Goal: Transaction & Acquisition: Purchase product/service

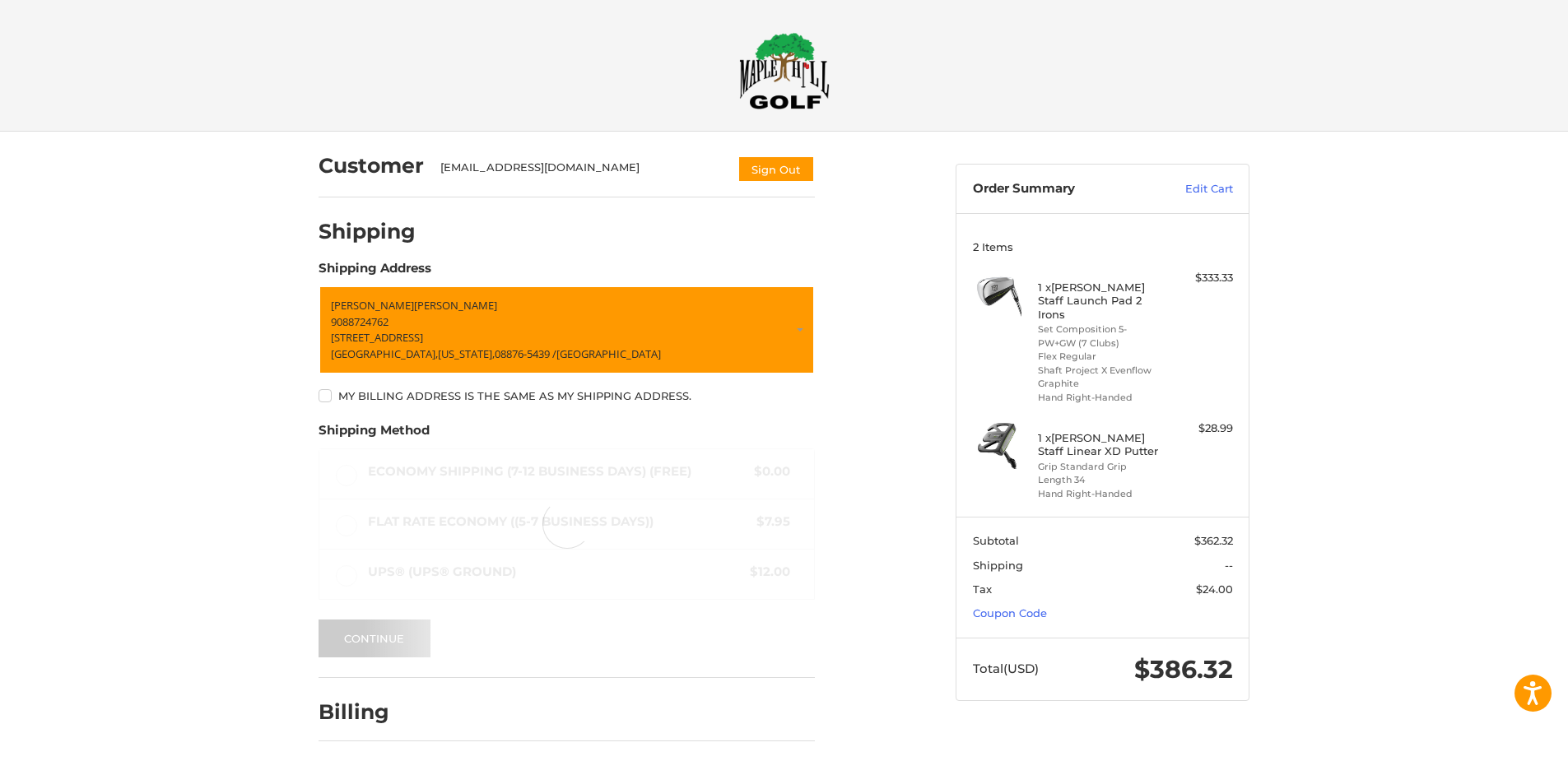
scroll to position [45, 0]
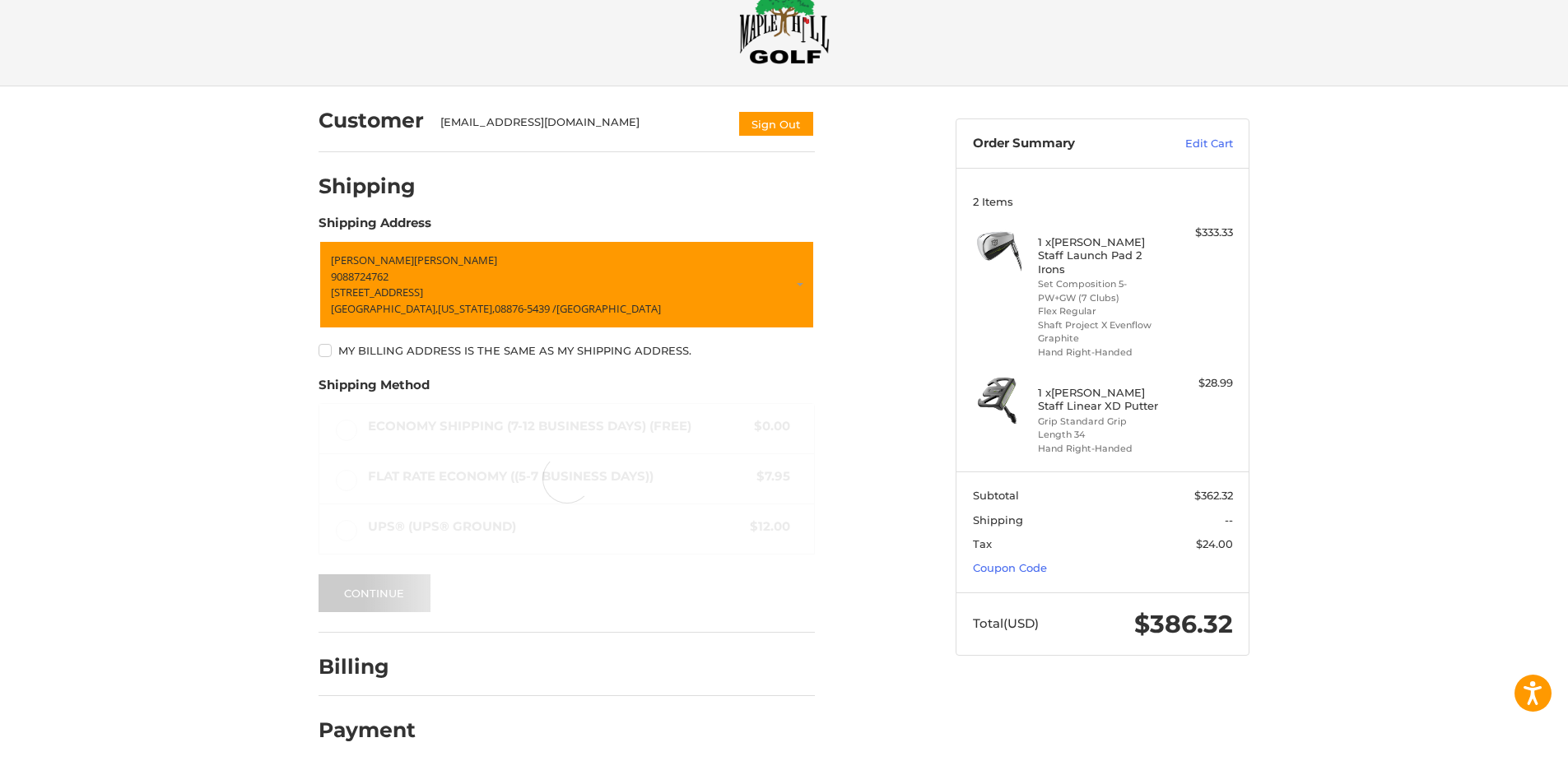
click at [1407, 299] on div "Customer [EMAIL_ADDRESS][DOMAIN_NAME] Sign Out Shipping Shipping Address [PERSO…" at bounding box center [784, 429] width 1568 height 687
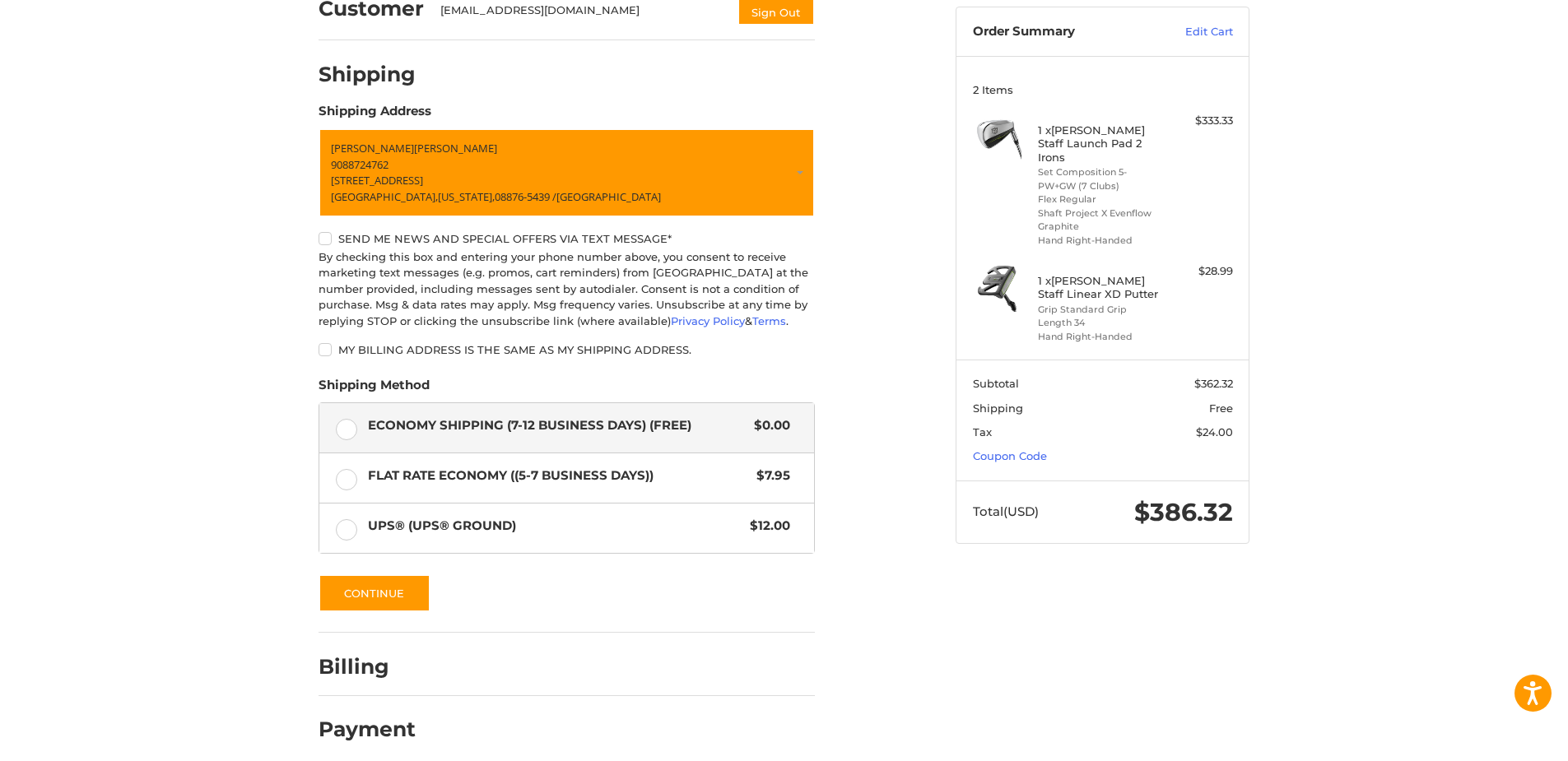
scroll to position [169, 0]
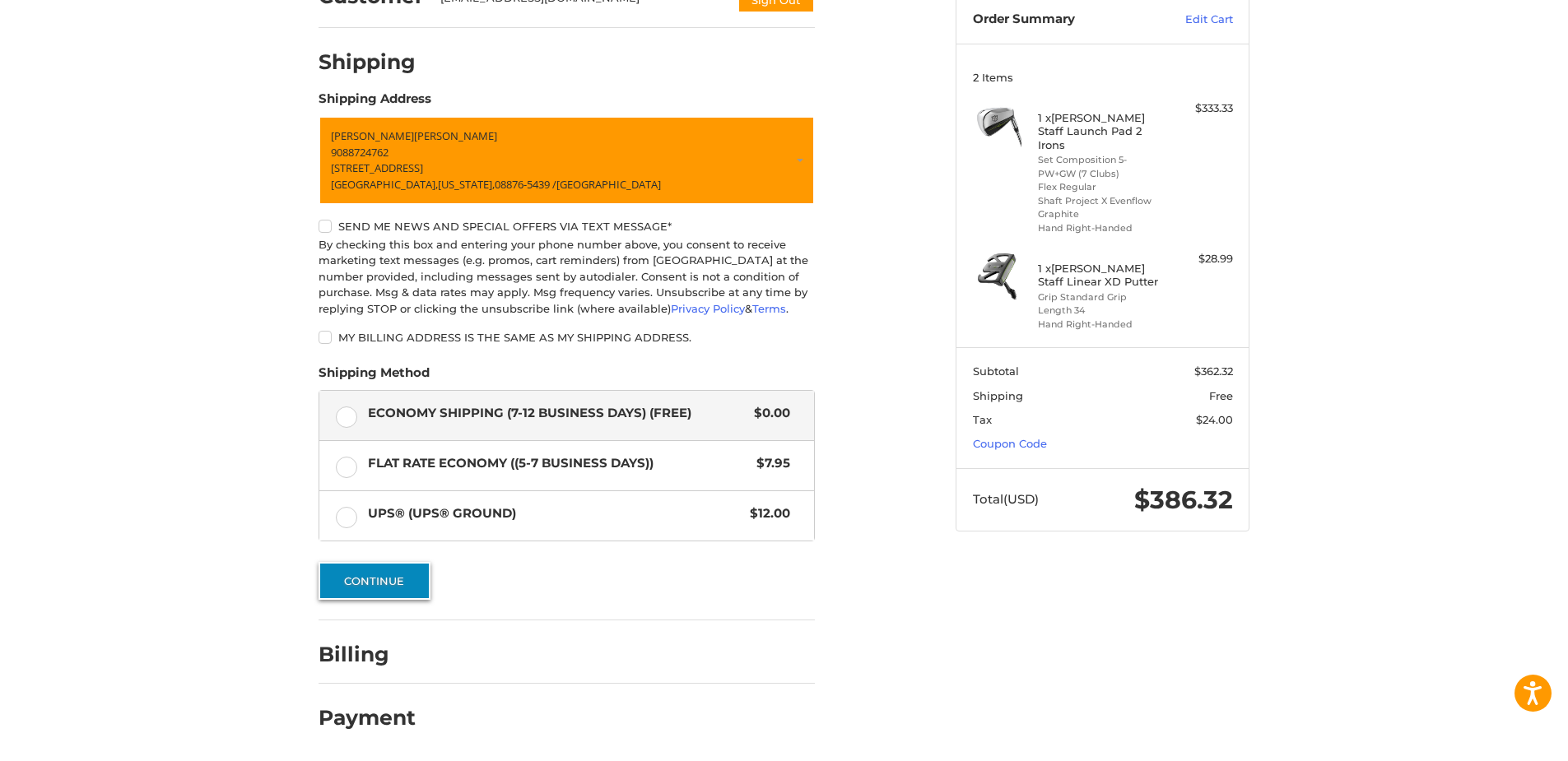
click at [372, 582] on button "Continue" at bounding box center [374, 580] width 112 height 38
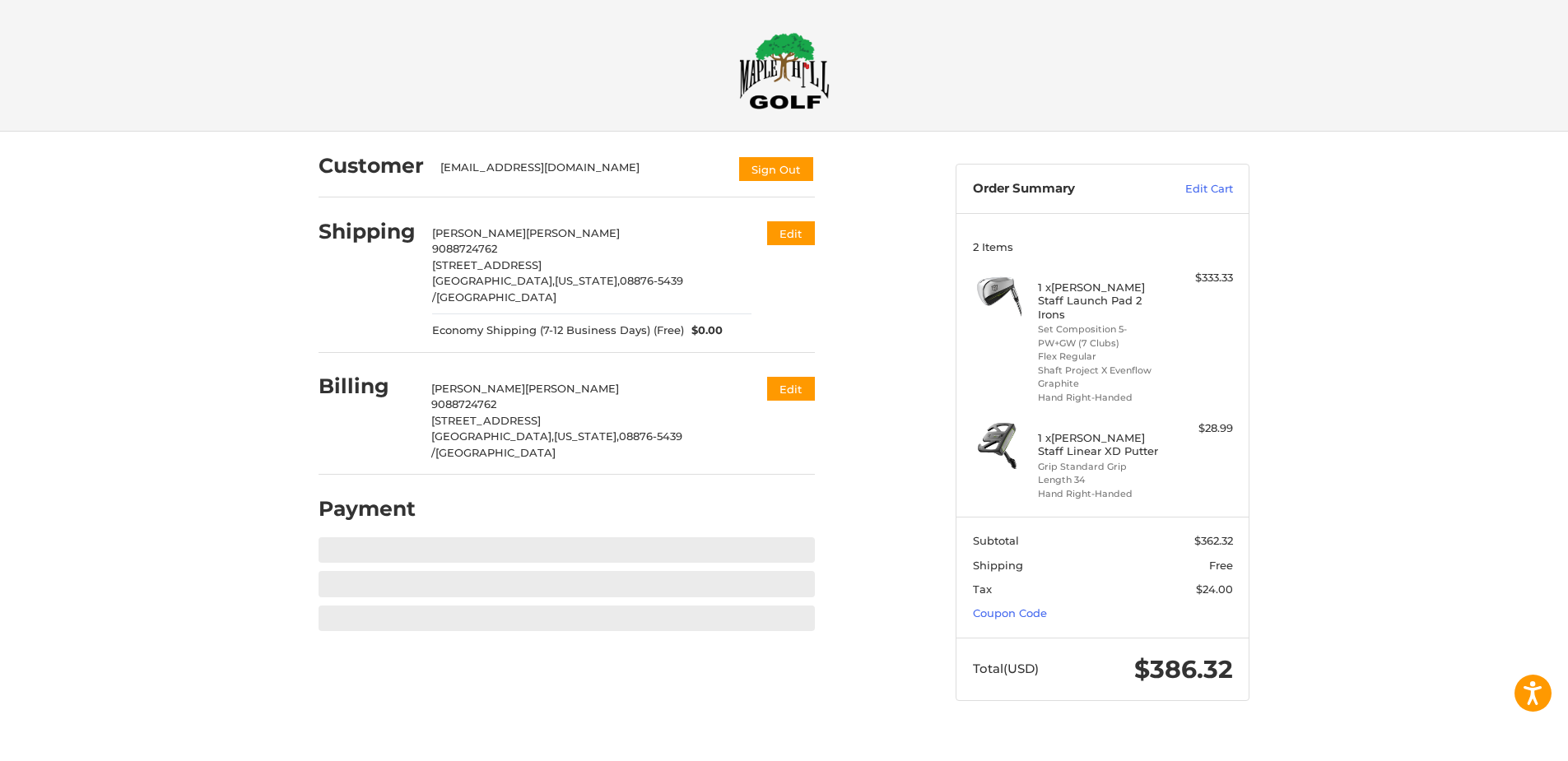
scroll to position [0, 0]
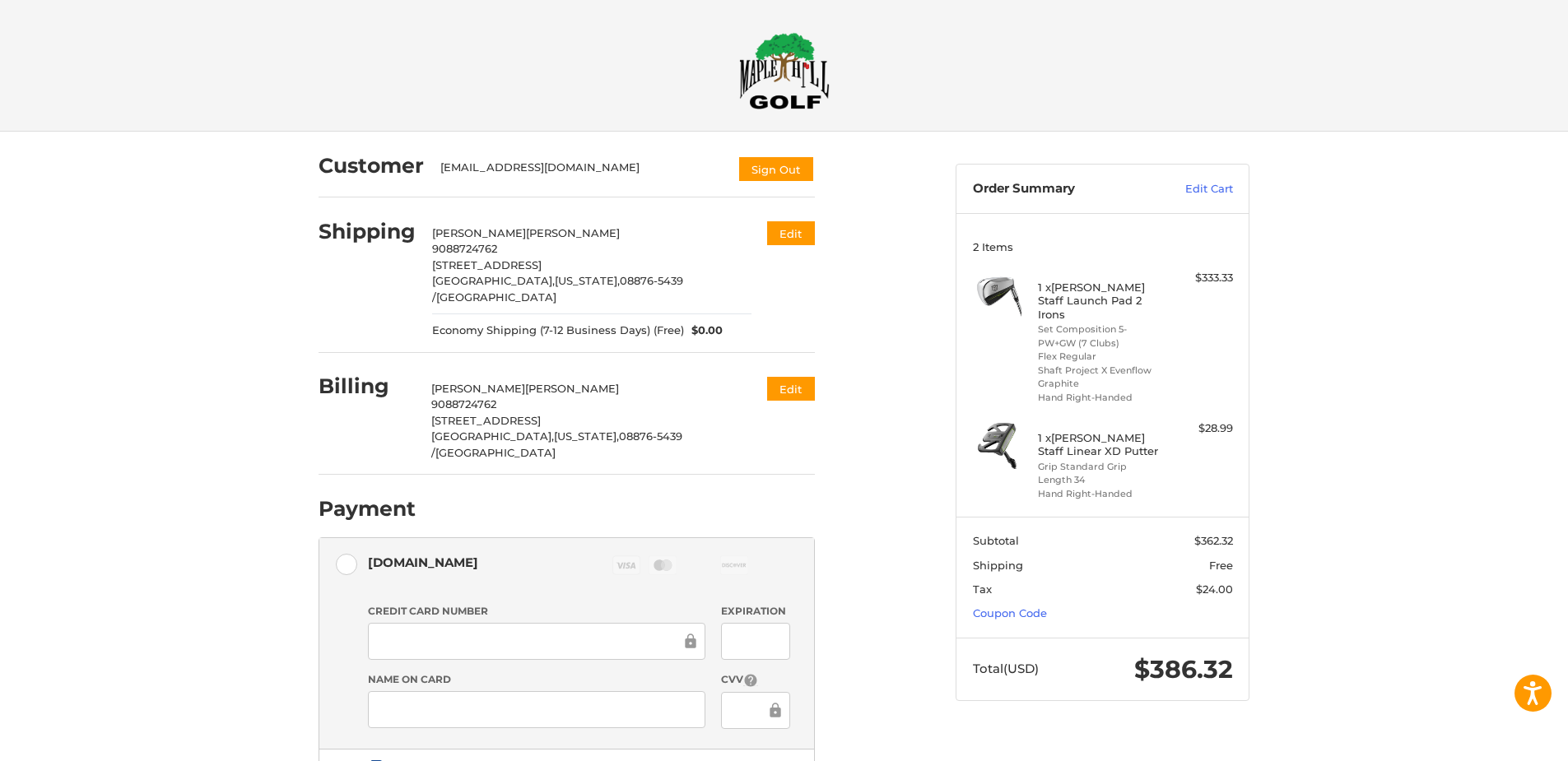
click at [585, 691] on div at bounding box center [536, 710] width 338 height 37
click at [1218, 188] on link "Edit Cart" at bounding box center [1191, 189] width 83 height 16
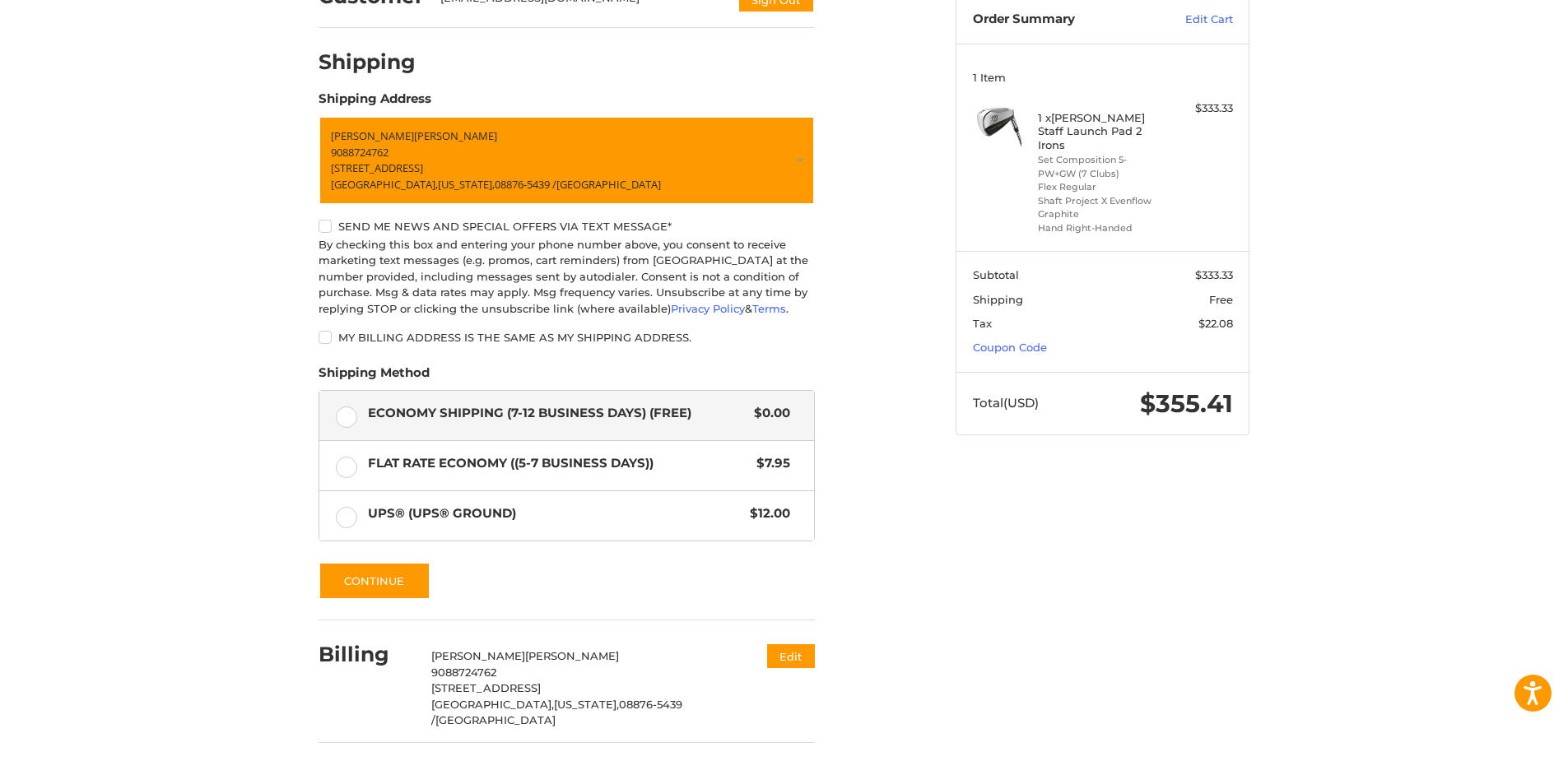
scroll to position [173, 0]
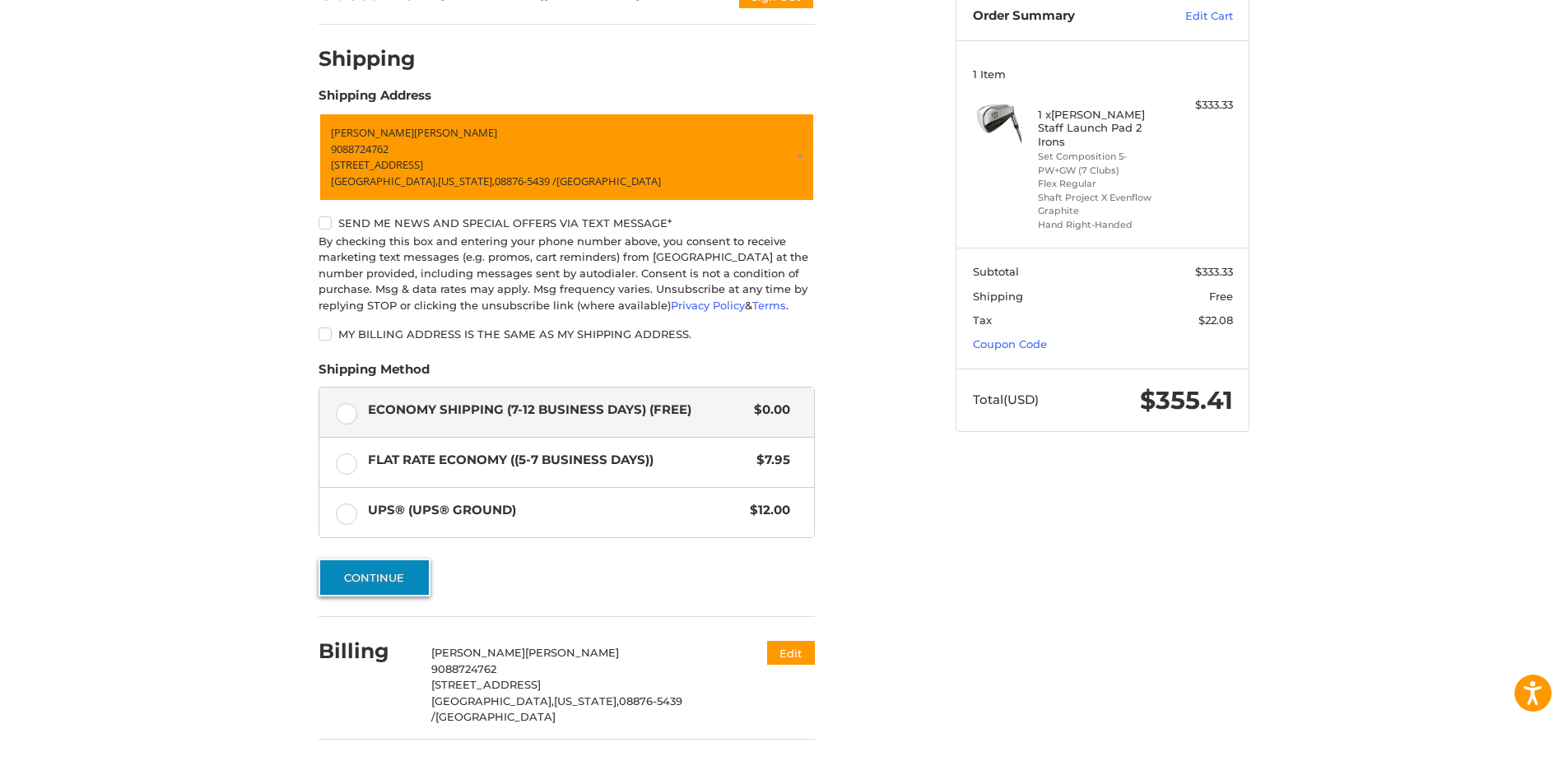
click at [371, 590] on button "Continue" at bounding box center [374, 577] width 112 height 38
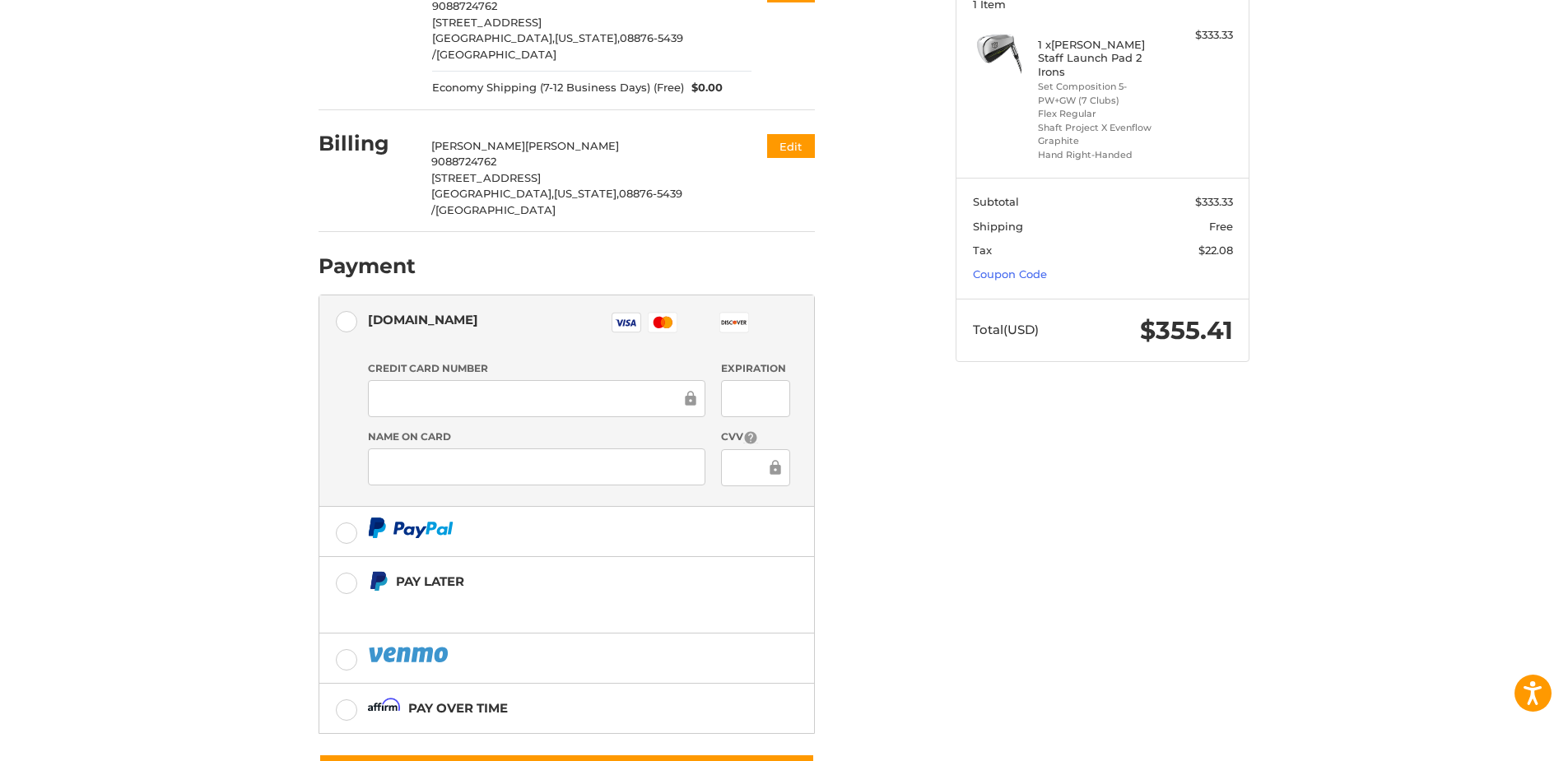
scroll to position [286, 0]
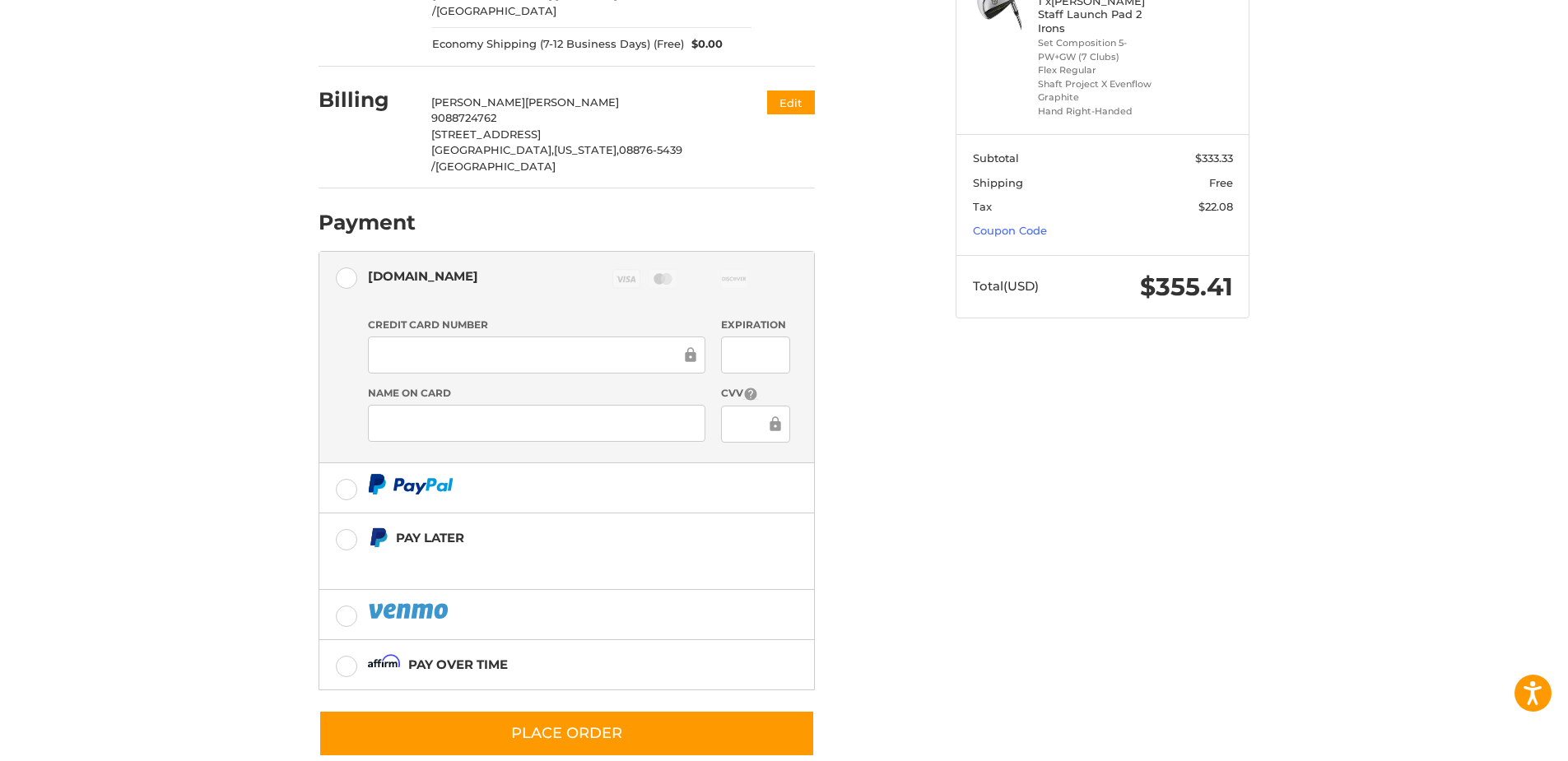
click at [939, 430] on div "Customer dmccarver942@msn.com Sign Out Shipping Donald McCarver 9088724762 104 …" at bounding box center [625, 311] width 637 height 931
click at [970, 579] on div "Customer dmccarver942@msn.com Sign Out Shipping Donald McCarver 9088724762 104 …" at bounding box center [785, 319] width 988 height 948
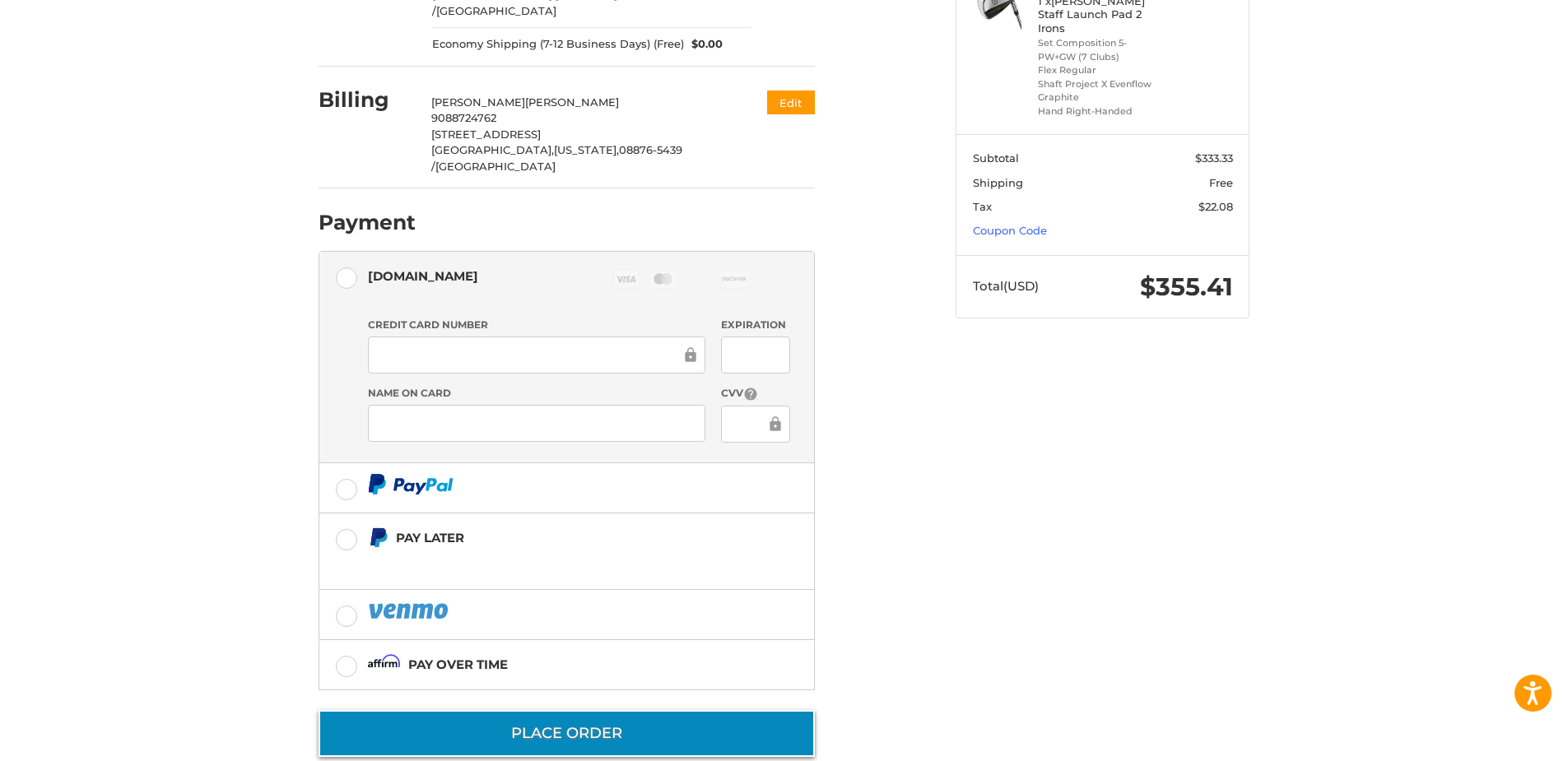
click at [616, 710] on button "Place Order" at bounding box center [566, 733] width 496 height 47
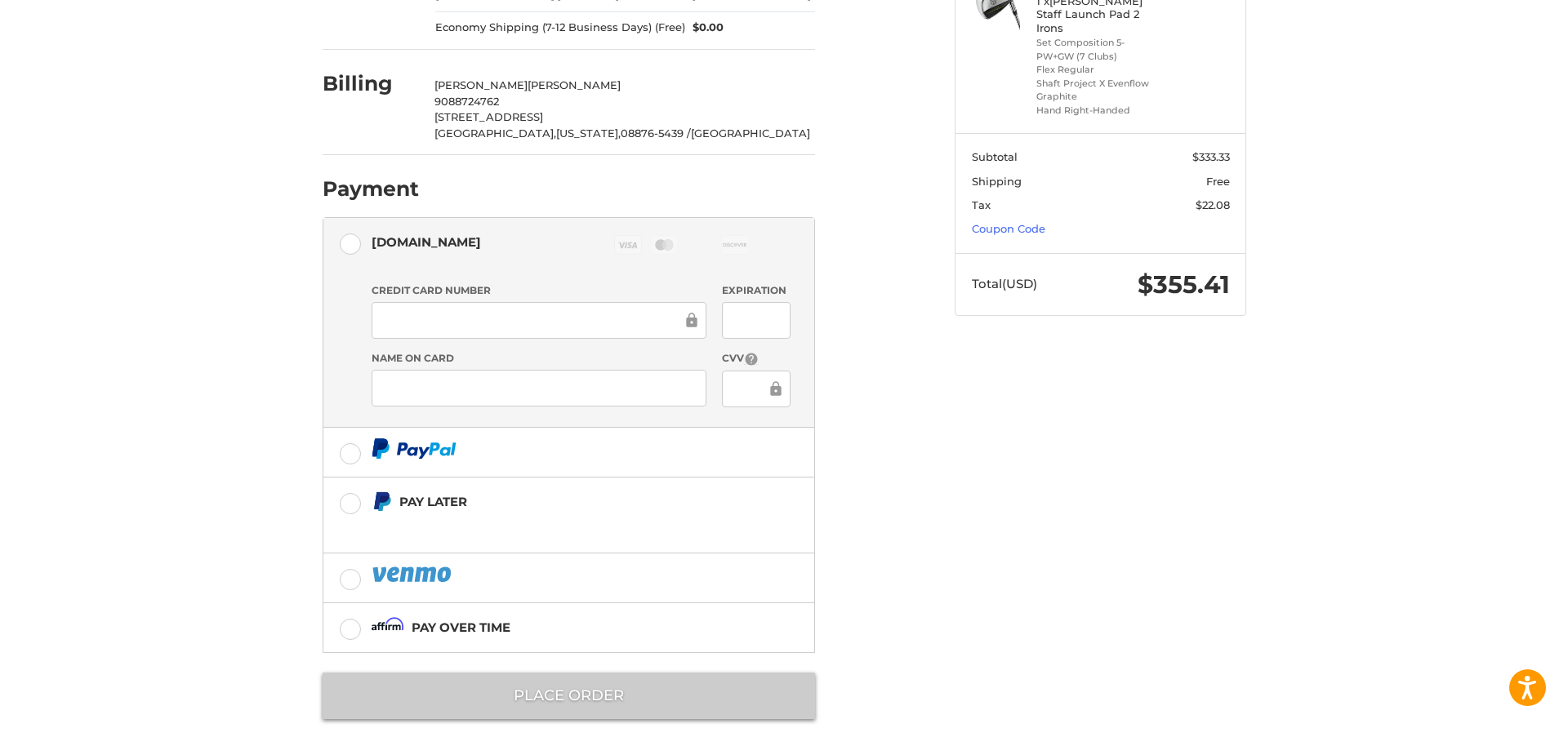
scroll to position [0, 0]
